Goal: Find specific page/section: Find specific page/section

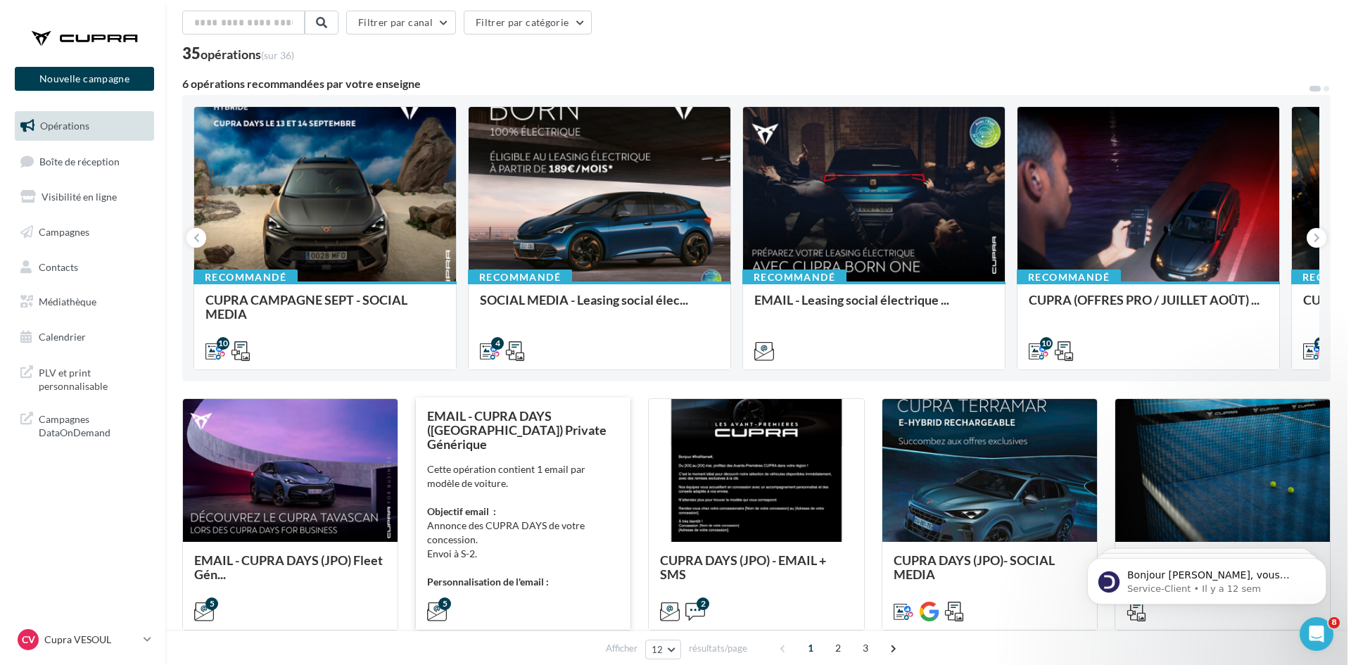
scroll to position [141, 0]
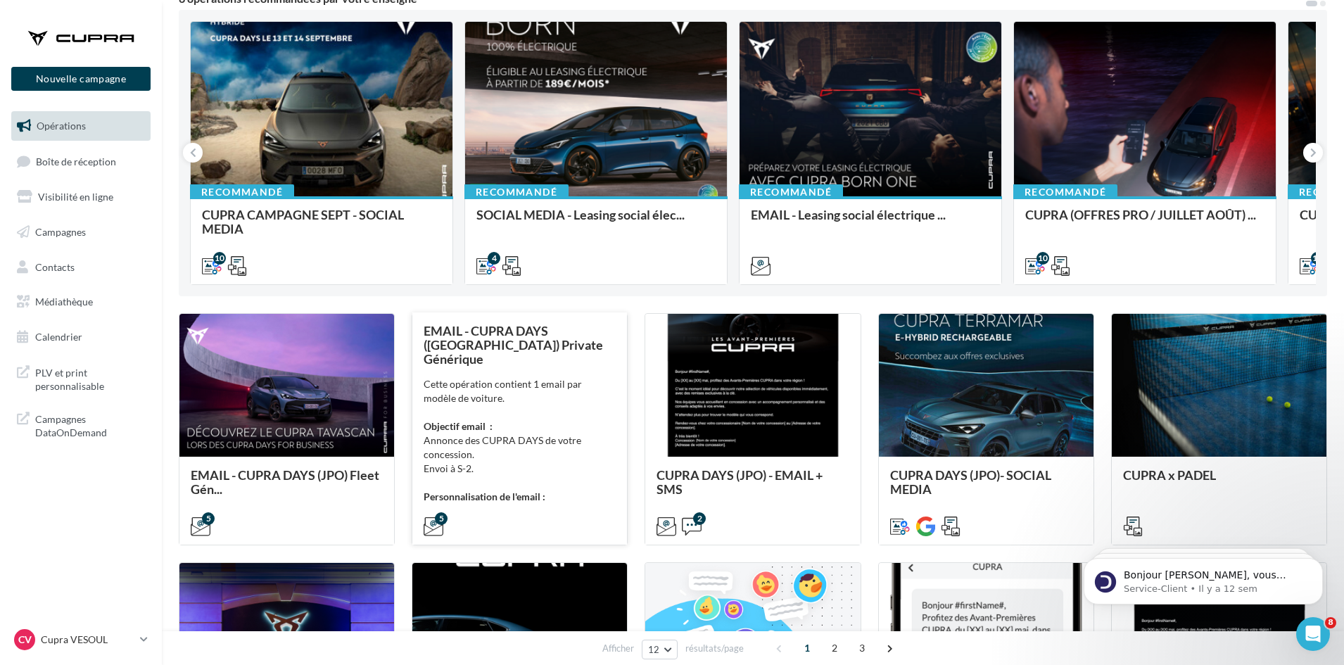
click at [531, 421] on div "Cette opération contient 1 email par modèle de voiture. Objectif email : Annonc…" at bounding box center [520, 440] width 192 height 127
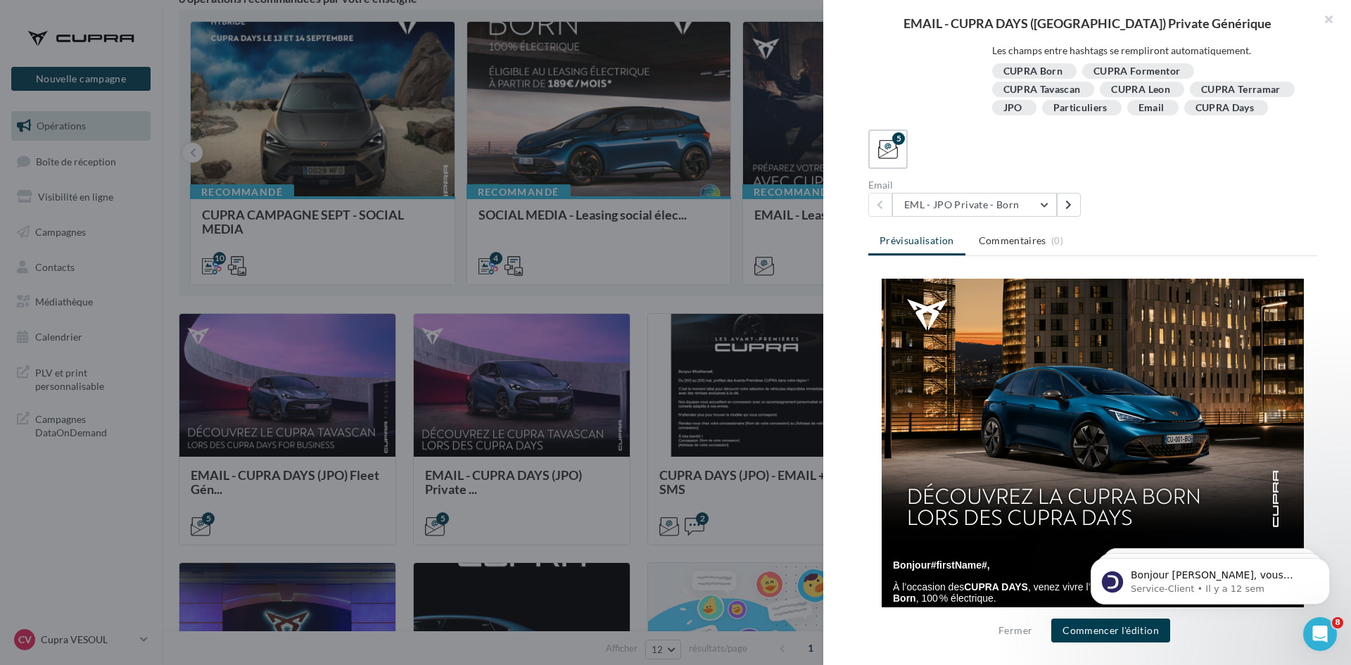
scroll to position [0, 0]
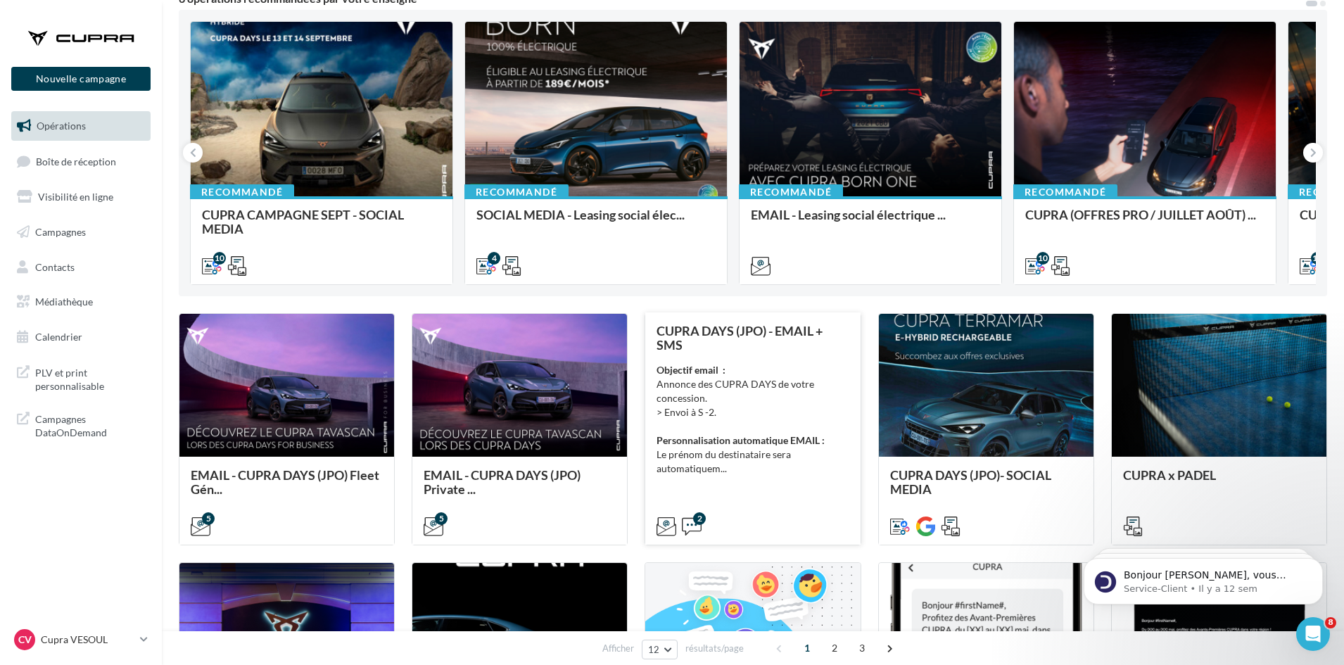
click at [801, 370] on div "Objectif email : Annonce des CUPRA DAYS de votre concession. > Envoi à S -2. Pe…" at bounding box center [752, 419] width 192 height 113
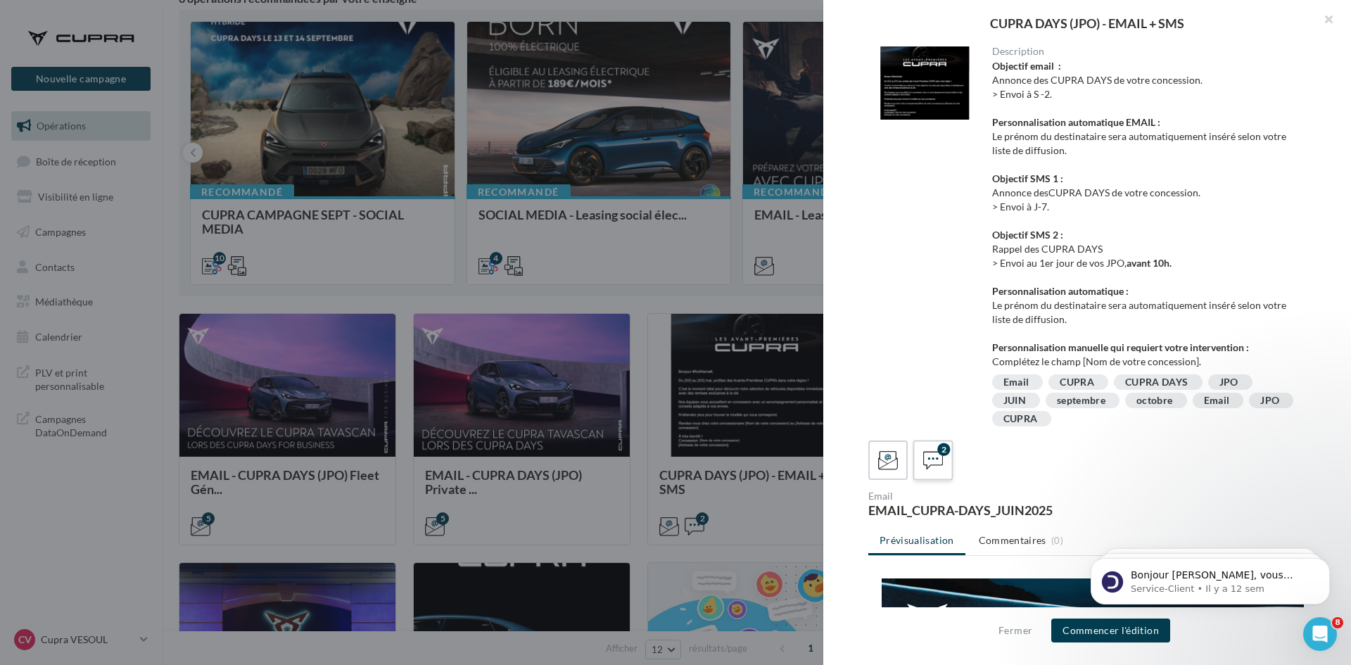
click at [946, 454] on div "2" at bounding box center [943, 449] width 13 height 13
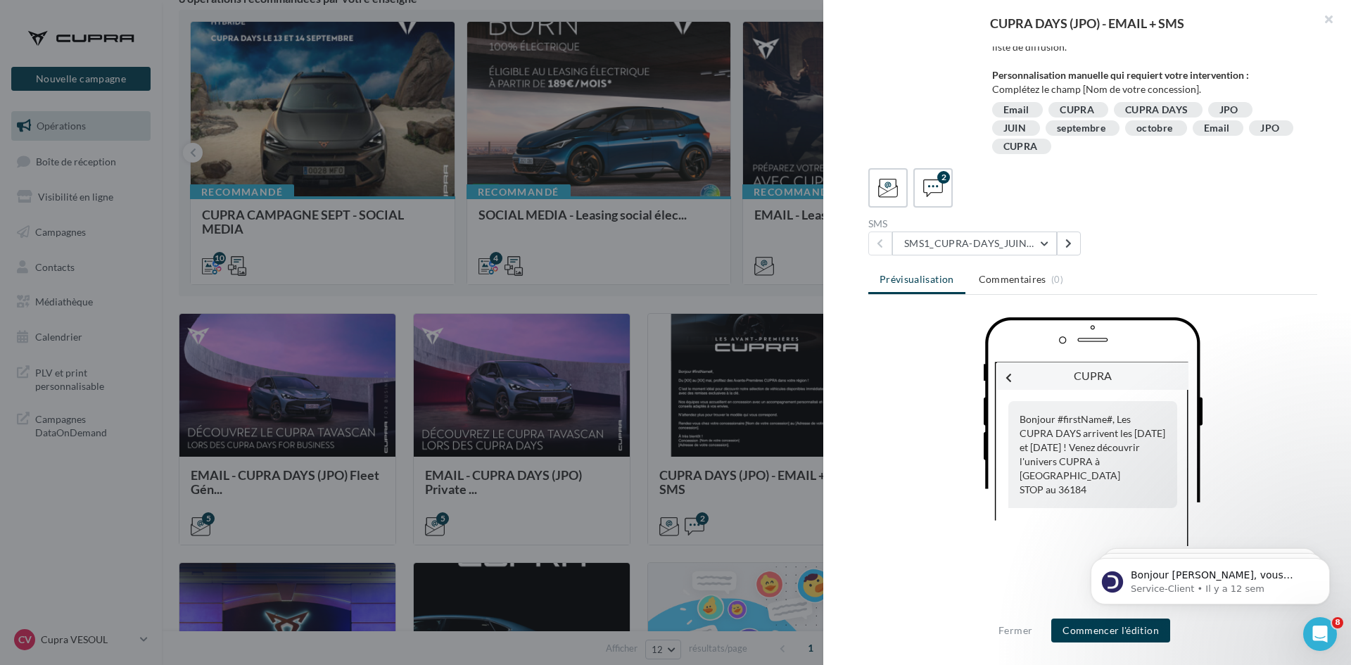
scroll to position [279, 0]
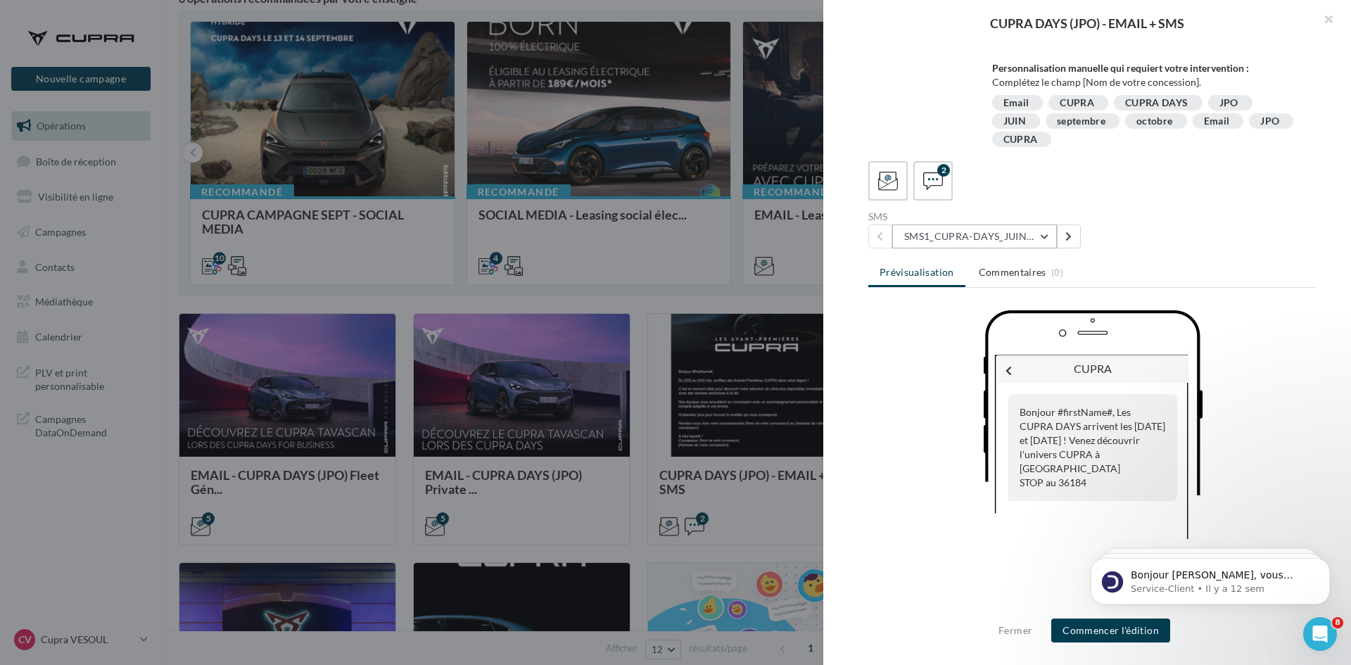
click at [1028, 241] on button "SMS1_CUPRA-DAYS_JUIN2025" at bounding box center [974, 236] width 165 height 24
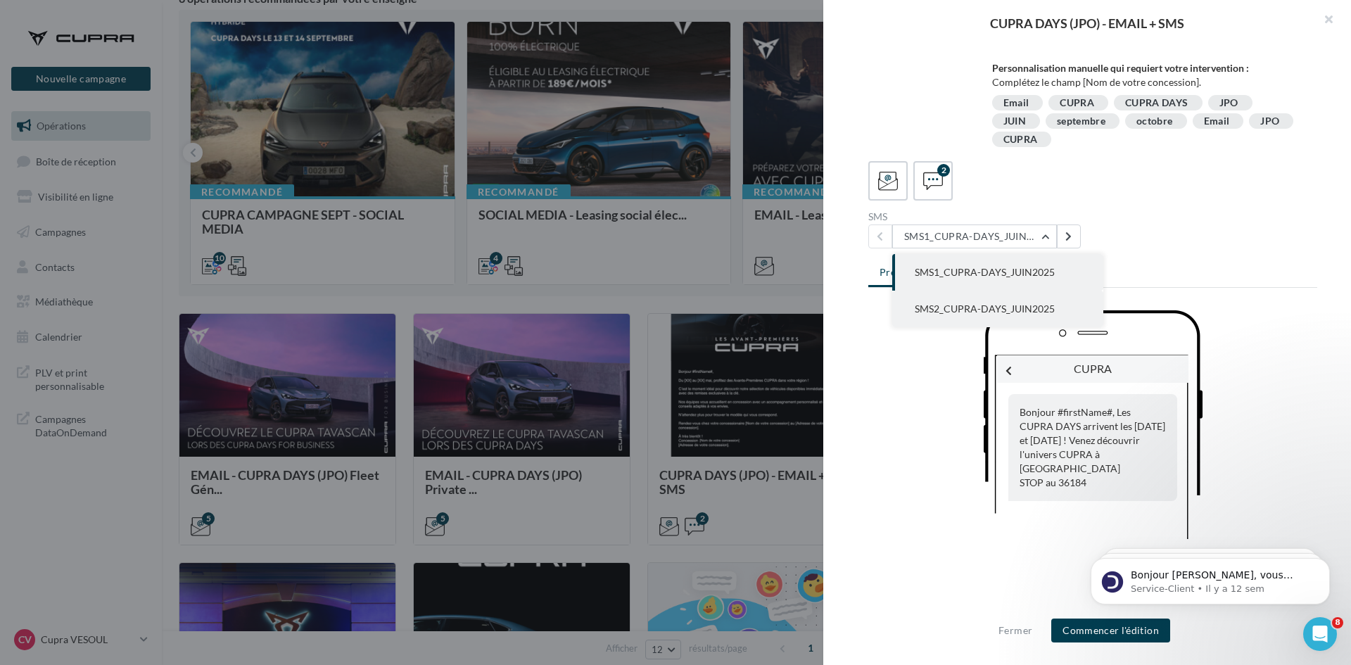
click at [997, 303] on span "SMS2_CUPRA-DAYS_JUIN2025" at bounding box center [985, 309] width 140 height 12
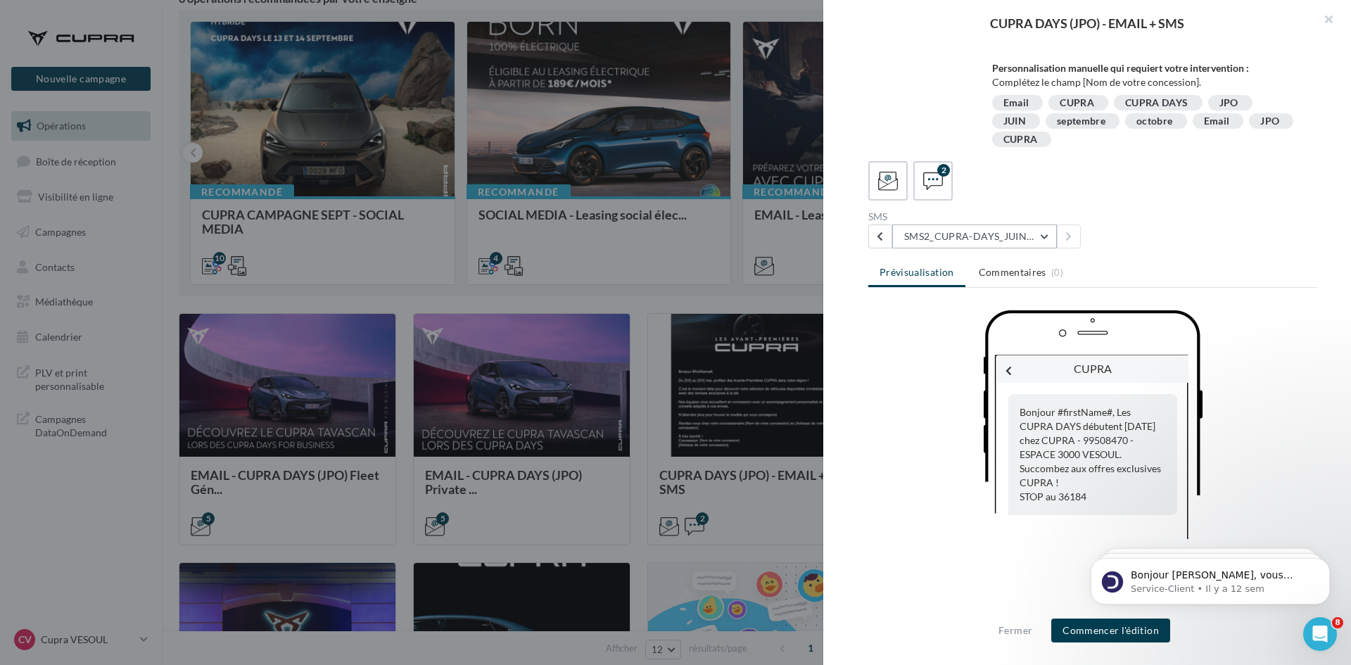
click at [965, 236] on button "SMS2_CUPRA-DAYS_JUIN2025" at bounding box center [974, 236] width 165 height 24
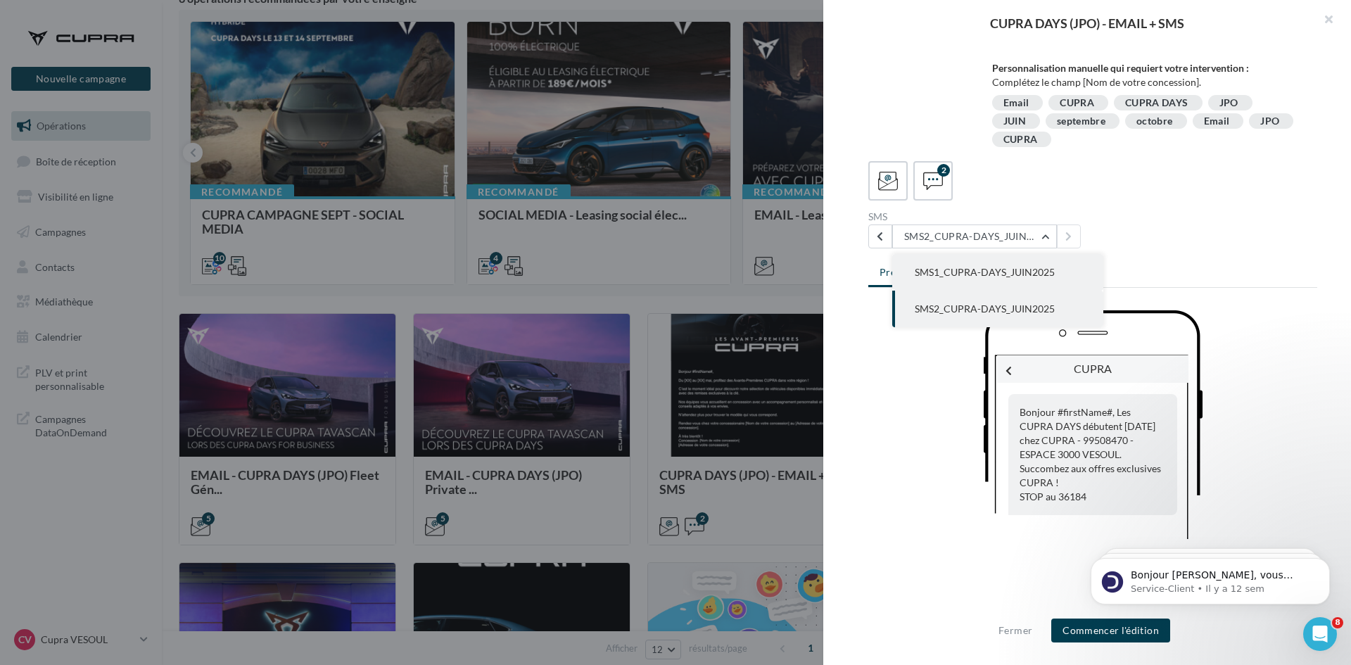
click at [928, 279] on button "SMS1_CUPRA-DAYS_JUIN2025" at bounding box center [997, 272] width 211 height 37
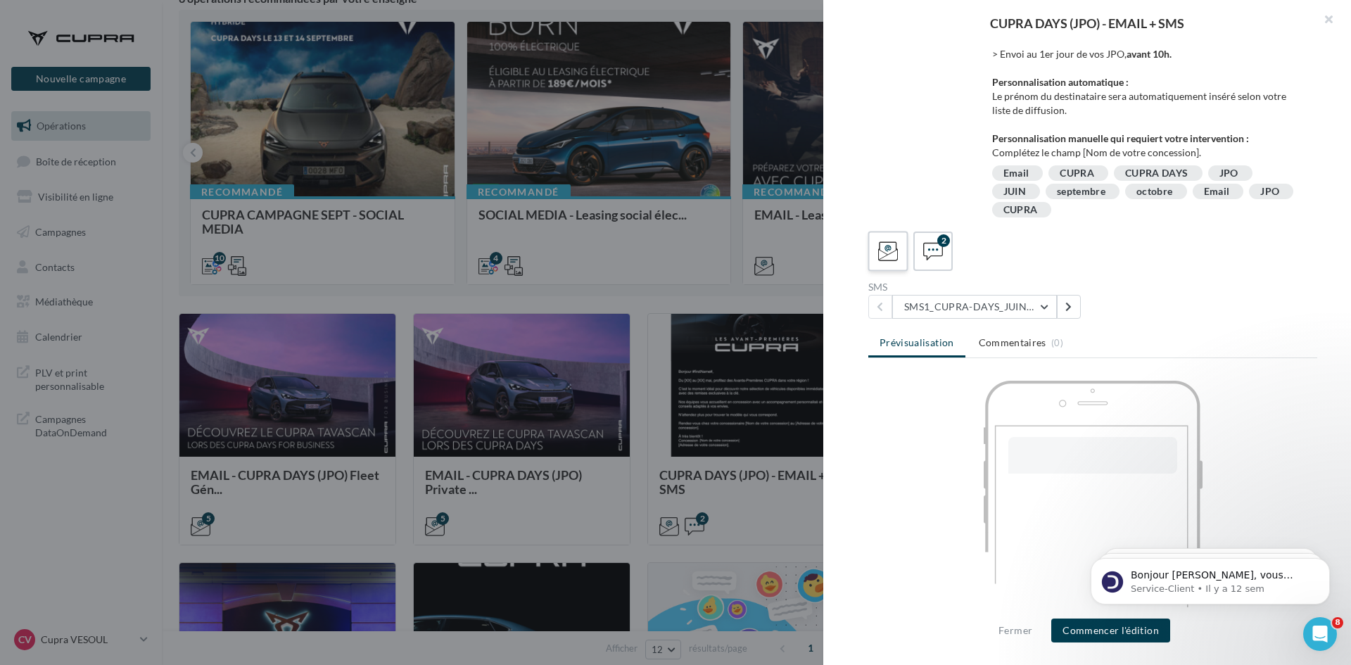
scroll to position [209, 0]
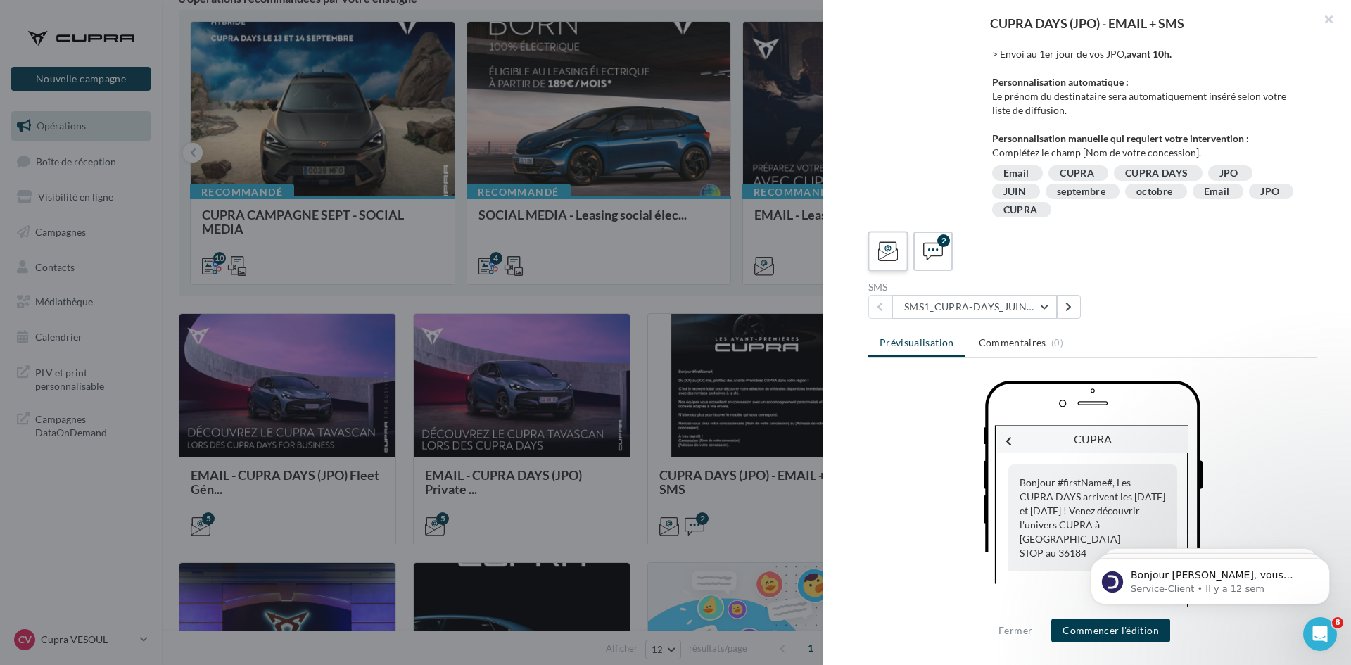
click at [877, 254] on div at bounding box center [888, 252] width 26 height 26
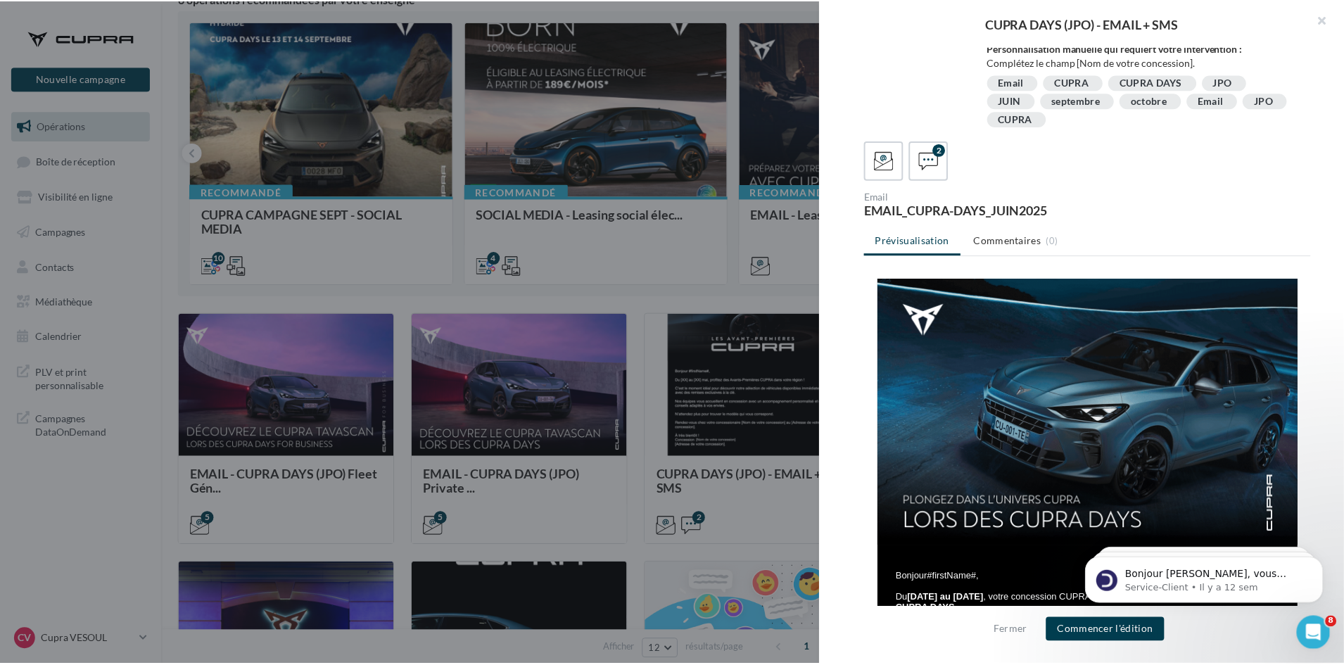
scroll to position [332, 0]
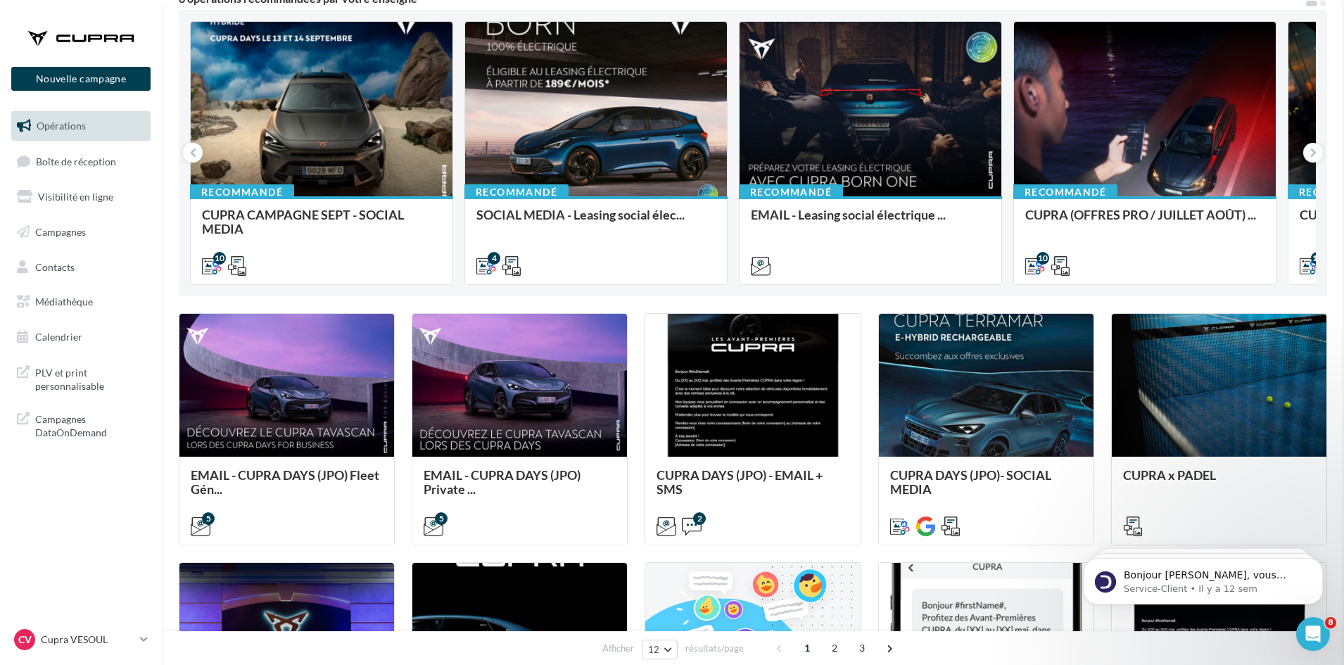
click at [149, 636] on link "CV Cupra VESOUL cupra_vesoul_roar" at bounding box center [80, 639] width 139 height 27
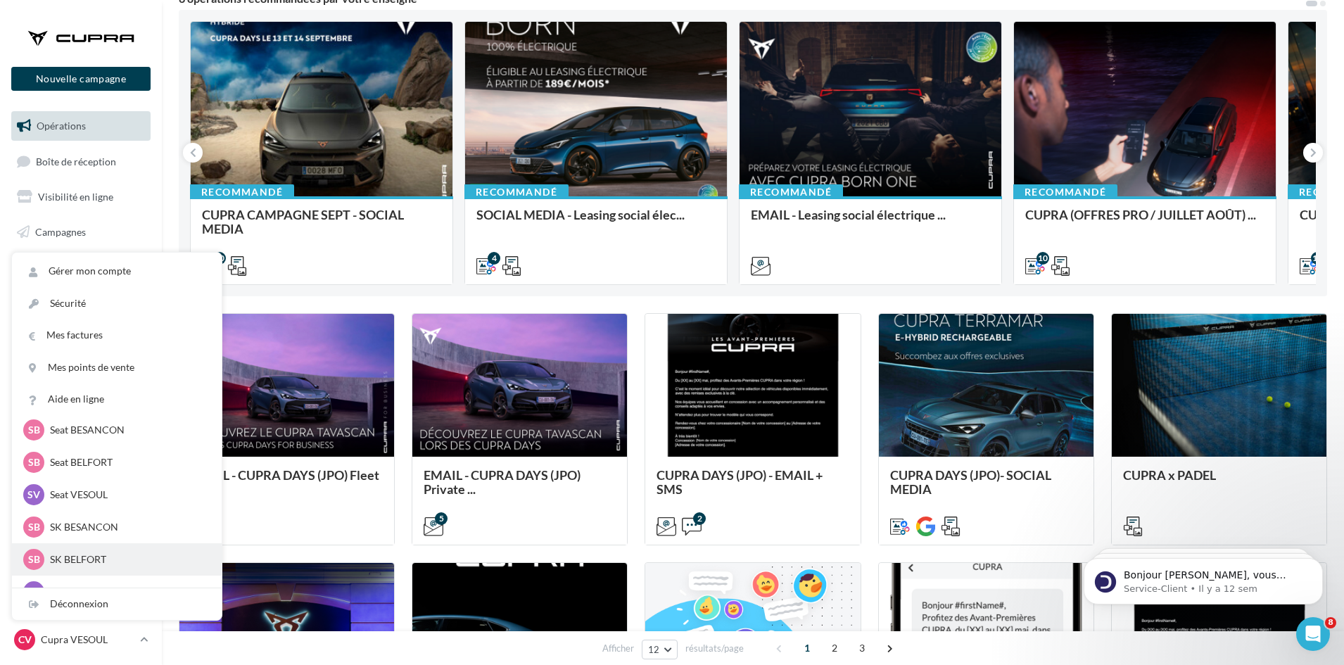
scroll to position [141, 0]
click at [65, 494] on p "Seat VESOUL" at bounding box center [127, 495] width 155 height 14
